Goal: Navigation & Orientation: Go to known website

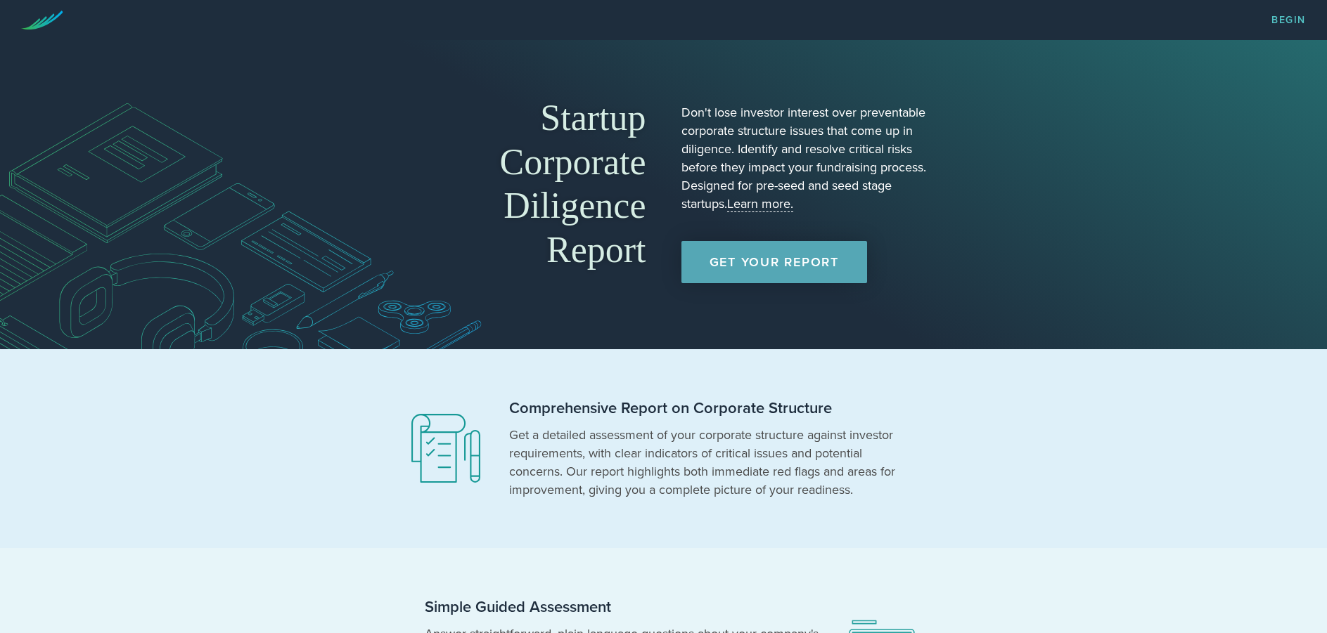
scroll to position [62, 0]
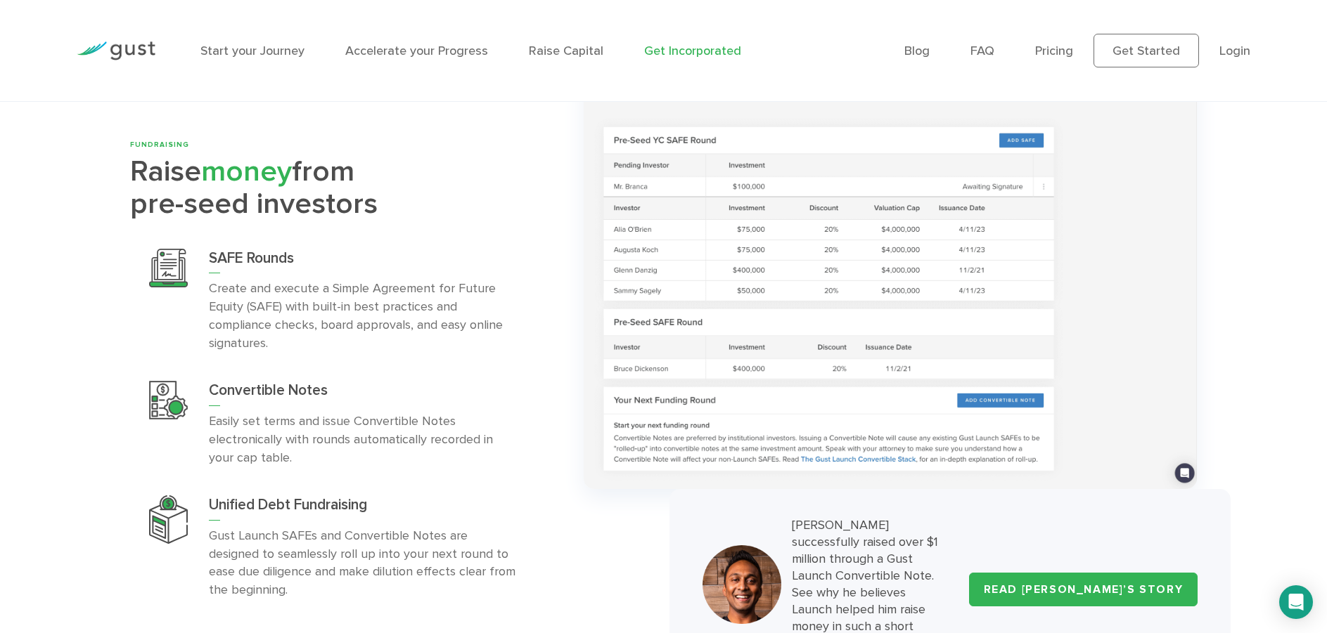
scroll to position [5157, 0]
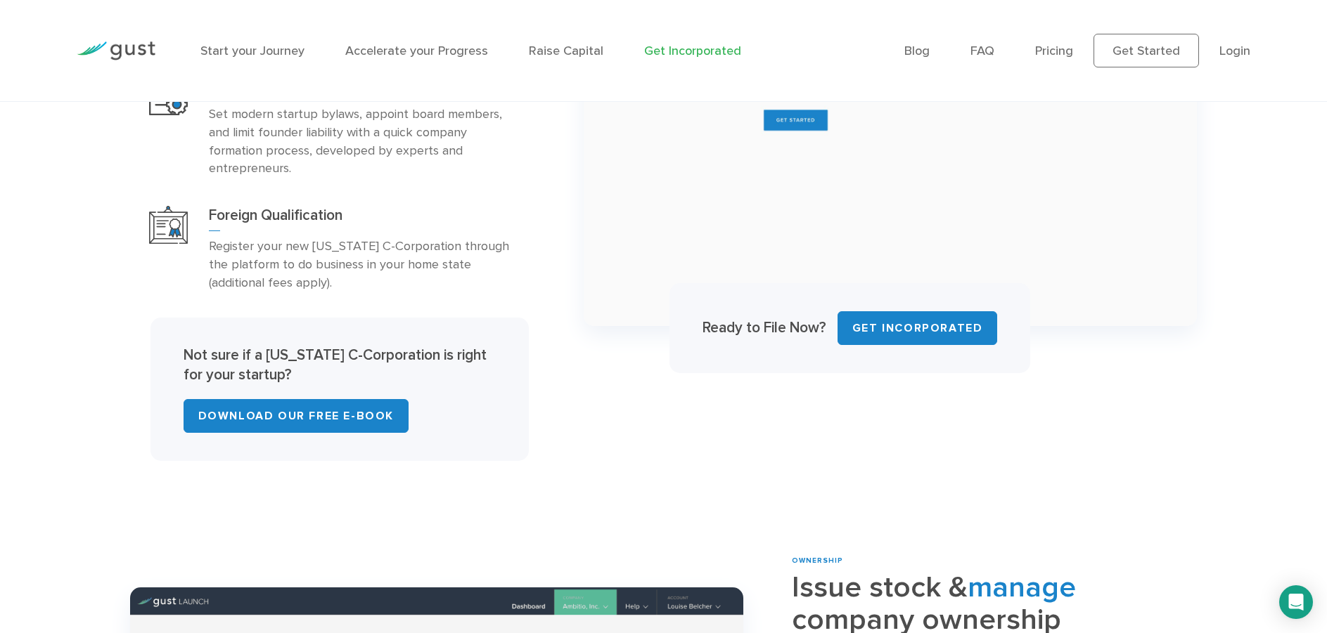
scroll to position [947, 0]
